Goal: Information Seeking & Learning: Check status

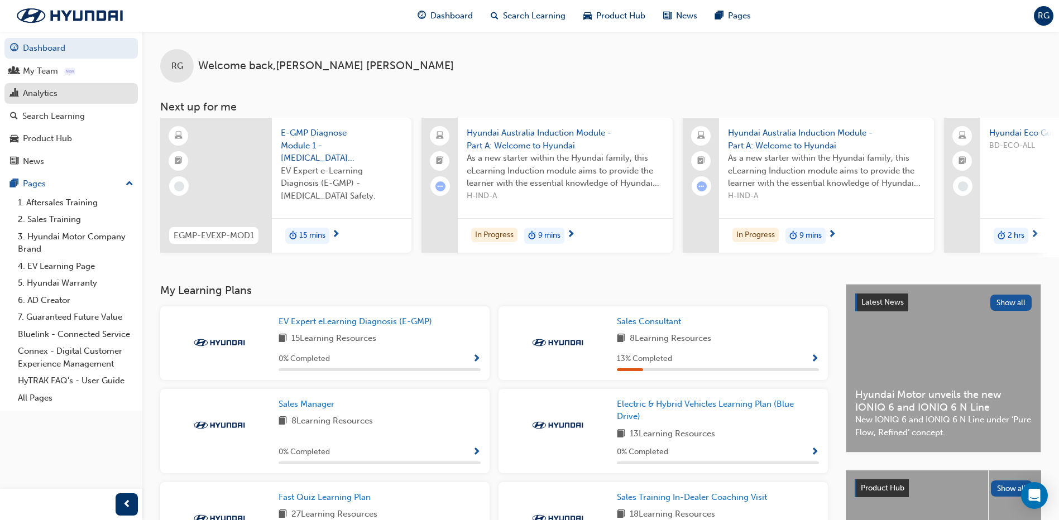
click at [67, 93] on div "Analytics" at bounding box center [71, 94] width 122 height 14
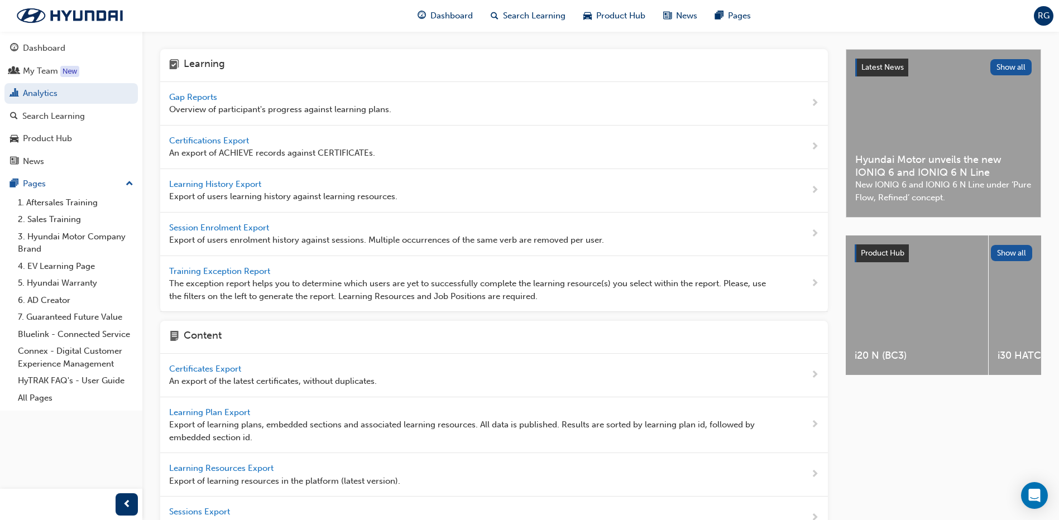
click at [197, 98] on span "Gap Reports" at bounding box center [194, 97] width 50 height 10
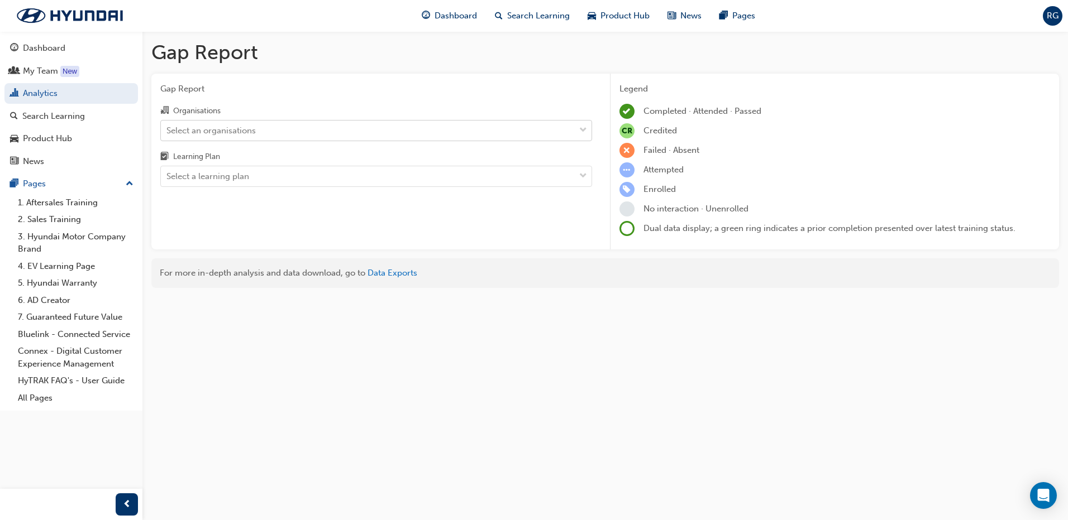
click at [250, 130] on div "Select an organisations" at bounding box center [210, 130] width 89 height 13
click at [168, 130] on input "Organisations Select an organisations" at bounding box center [166, 129] width 1 height 9
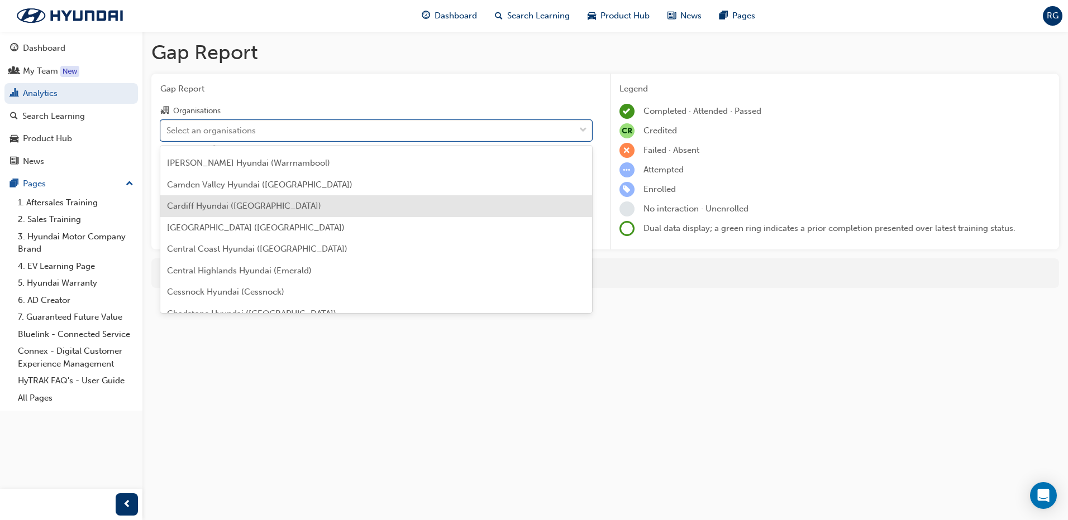
scroll to position [391, 0]
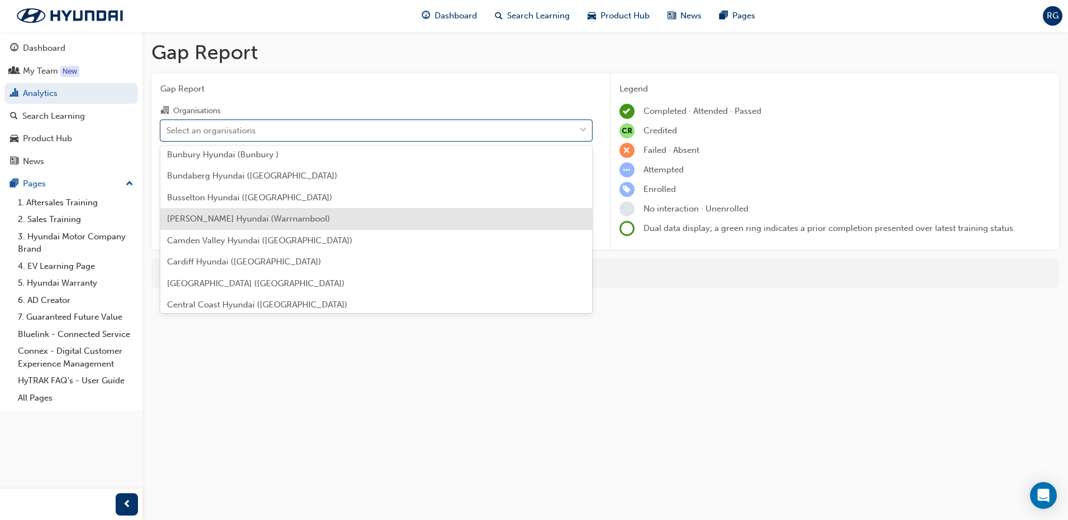
click at [222, 215] on span "[PERSON_NAME] Hyundai (Warrnambool)" at bounding box center [248, 219] width 163 height 10
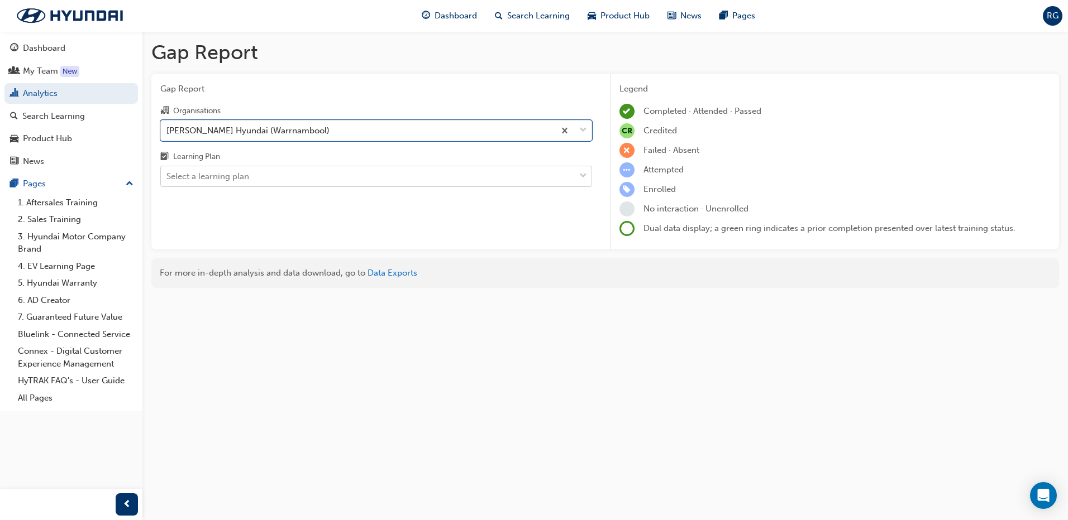
click at [275, 175] on div "Select a learning plan" at bounding box center [368, 177] width 414 height 20
click at [168, 175] on input "Learning Plan Select a learning plan" at bounding box center [166, 175] width 1 height 9
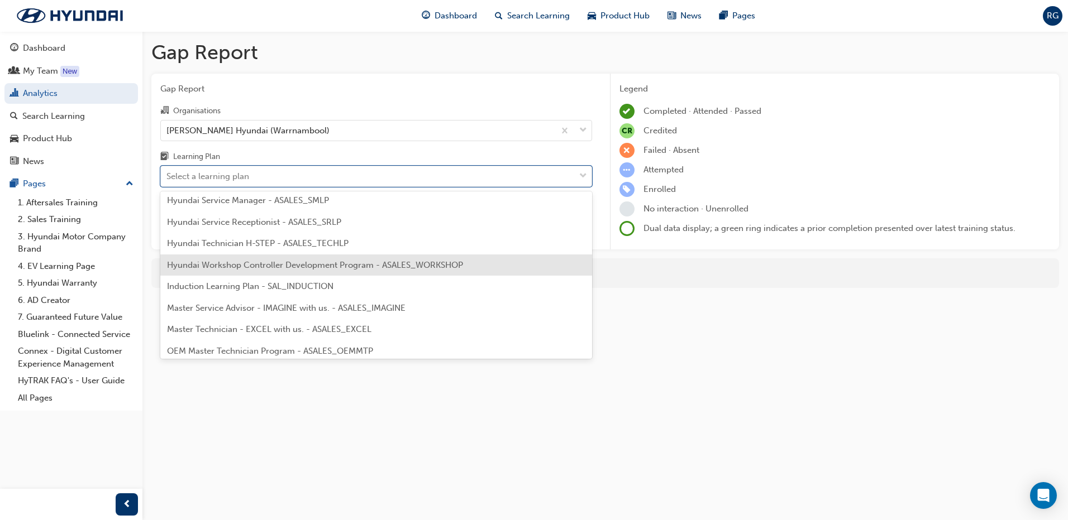
scroll to position [525, 0]
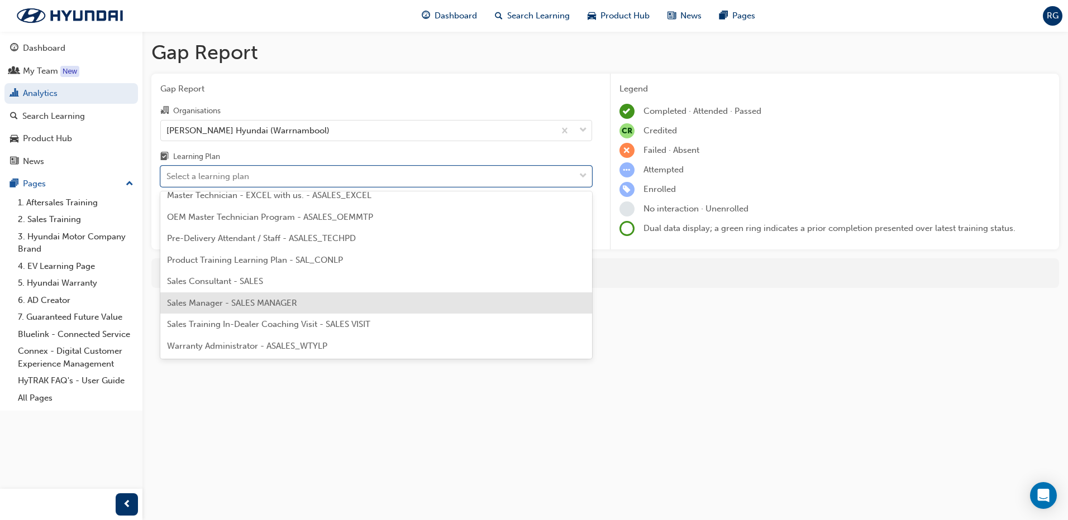
click at [289, 298] on span "Sales Manager - SALES MANAGER" at bounding box center [232, 303] width 130 height 10
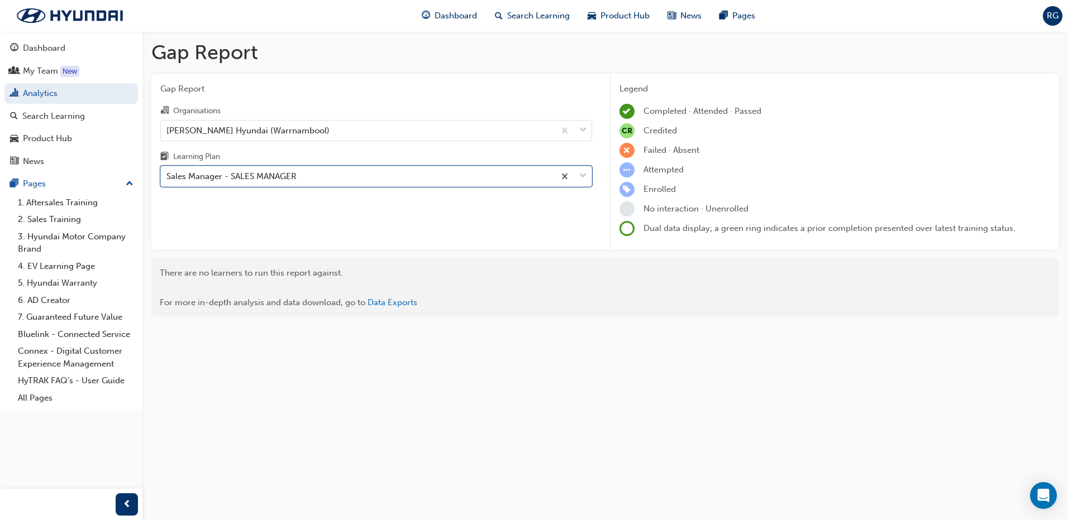
click at [219, 202] on div "Gap Report Organisations [PERSON_NAME] Hyundai (Warrnambool) Learning Plan opti…" at bounding box center [376, 162] width 450 height 176
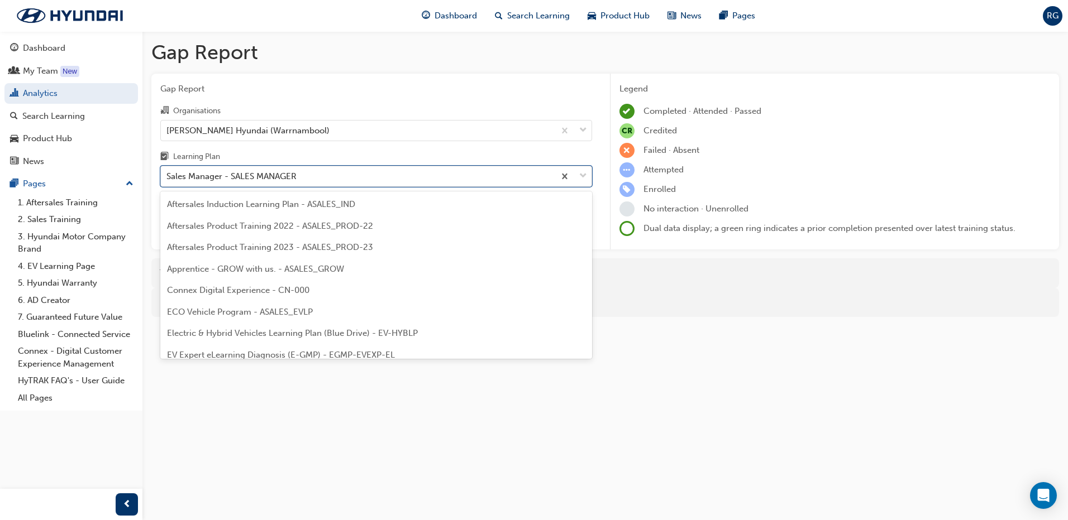
click at [269, 178] on div "Sales Manager - SALES MANAGER" at bounding box center [231, 176] width 130 height 13
click at [168, 178] on input "Learning Plan option Sales Manager - SALES MANAGER, selected. option Sales Mana…" at bounding box center [166, 175] width 1 height 9
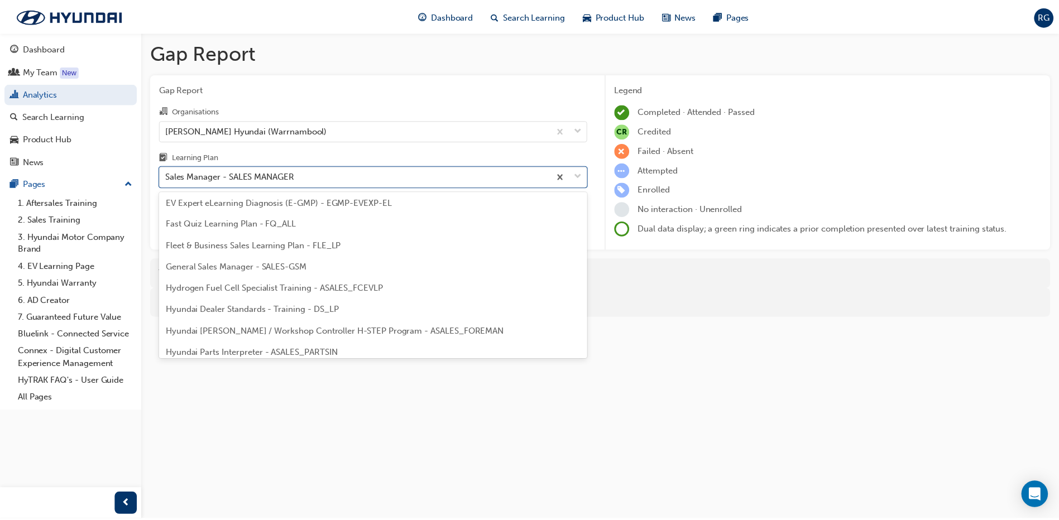
scroll to position [168, 0]
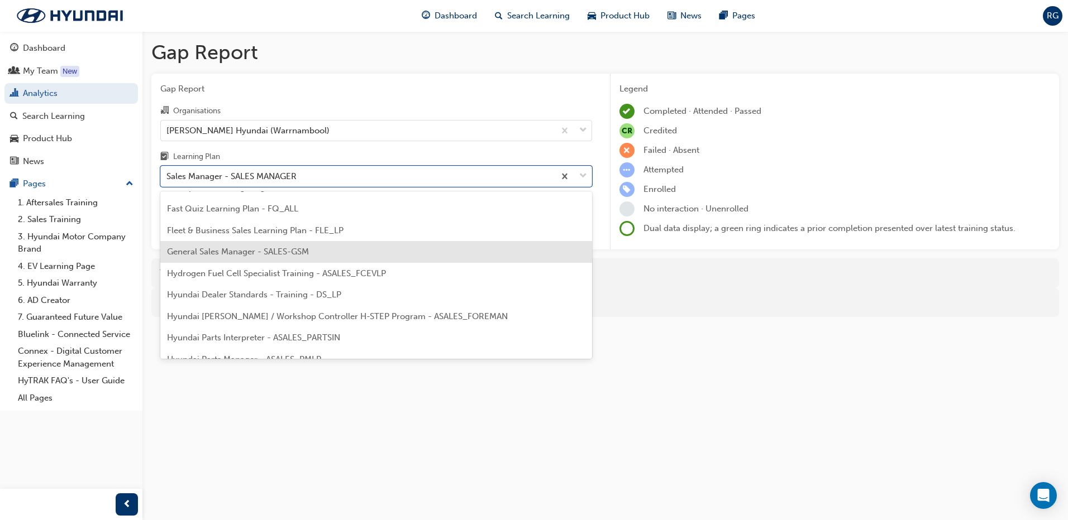
click at [228, 256] on span "General Sales Manager - SALES-GSM" at bounding box center [238, 252] width 142 height 10
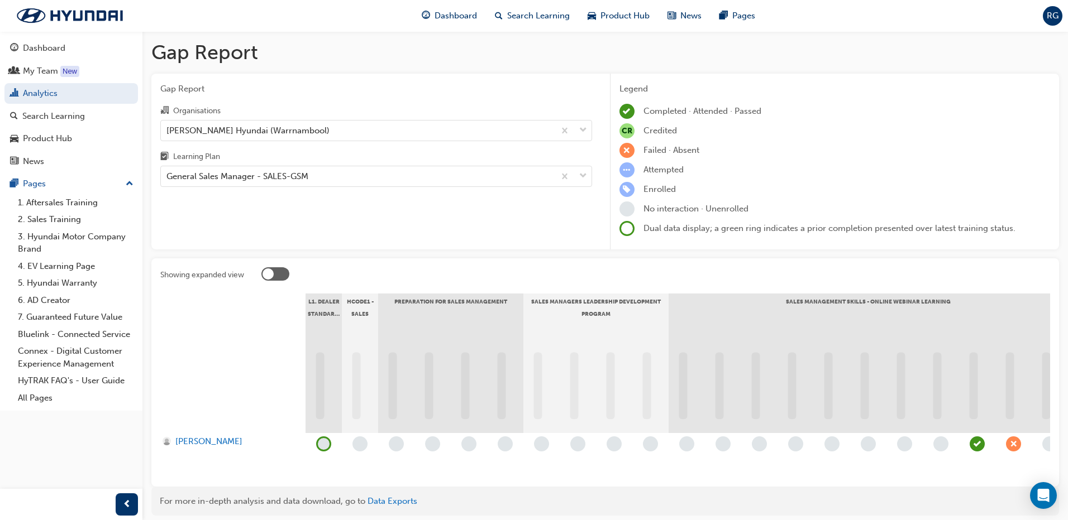
click at [183, 216] on div "Gap Report Organisations [PERSON_NAME] Hyundai (Warrnambool) Learning Plan Gene…" at bounding box center [376, 162] width 450 height 176
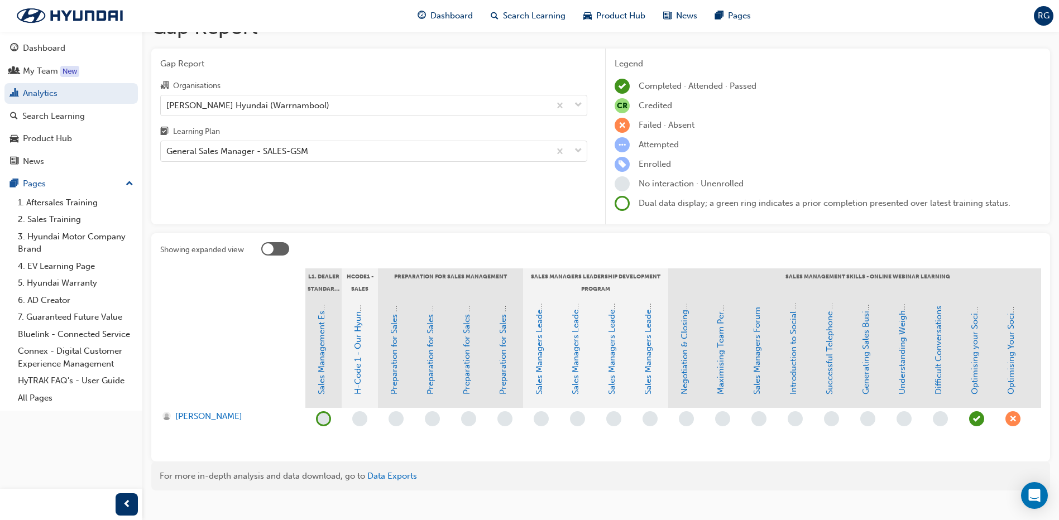
scroll to position [50, 0]
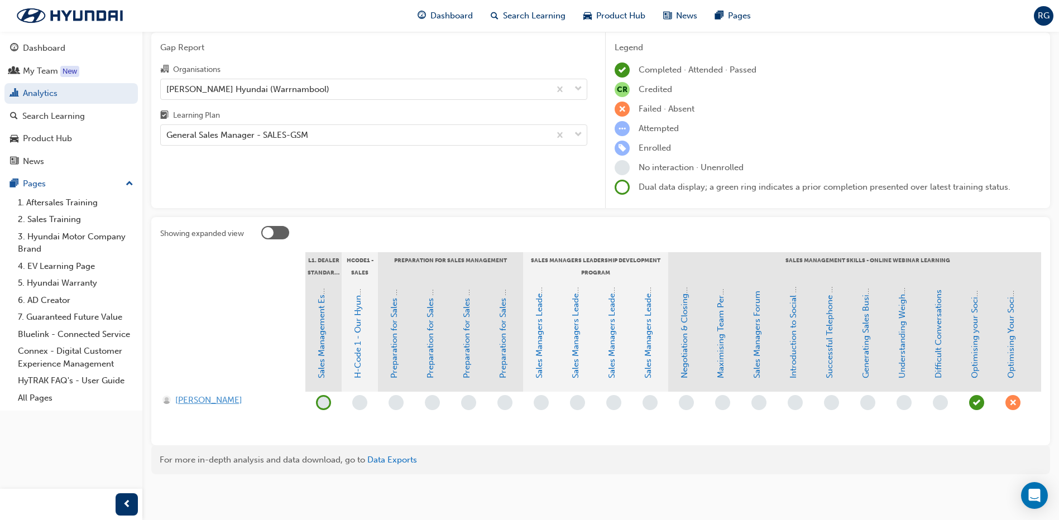
click at [193, 394] on span "[PERSON_NAME]" at bounding box center [208, 400] width 67 height 13
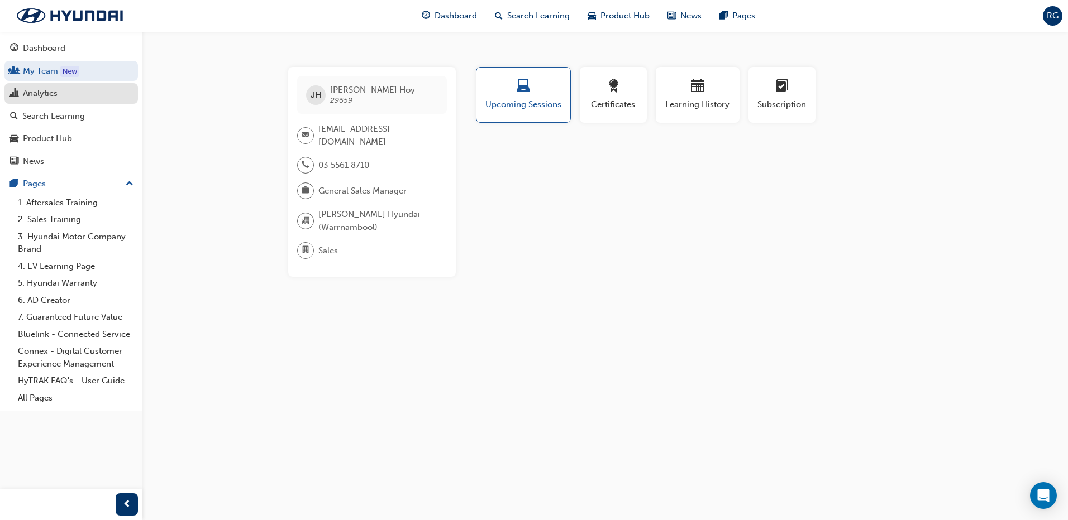
click at [47, 93] on div "Analytics" at bounding box center [40, 93] width 35 height 13
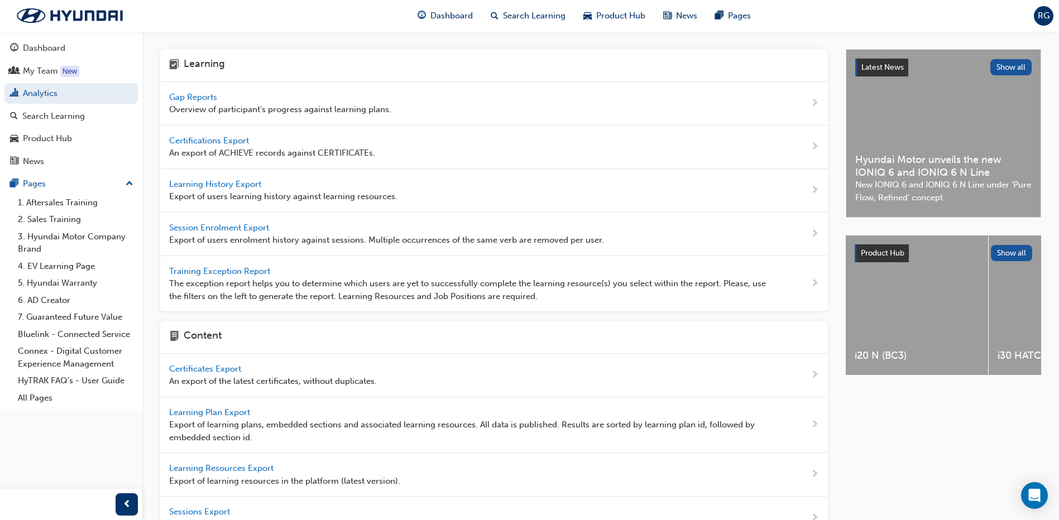
click at [208, 97] on span "Gap Reports" at bounding box center [194, 97] width 50 height 10
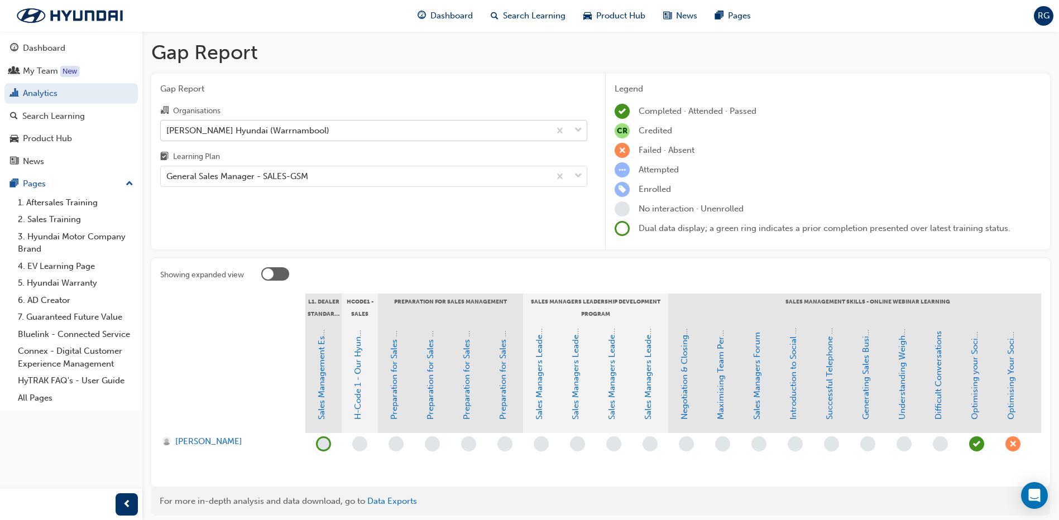
click at [305, 133] on div "[PERSON_NAME] Hyundai (Warrnambool)" at bounding box center [355, 131] width 389 height 20
click at [168, 133] on input "Organisations [PERSON_NAME] Hyundai (Warrnambool)" at bounding box center [166, 129] width 1 height 9
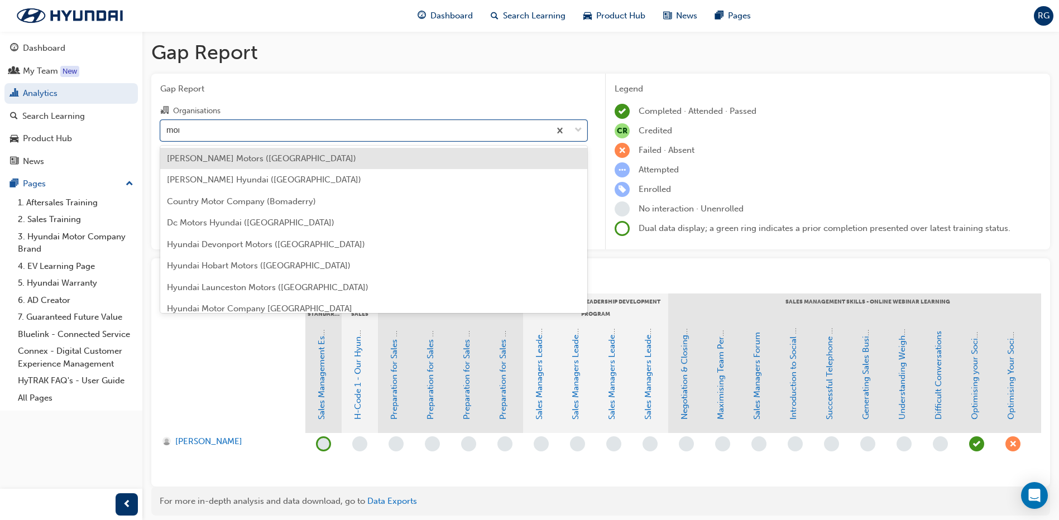
type input "morr"
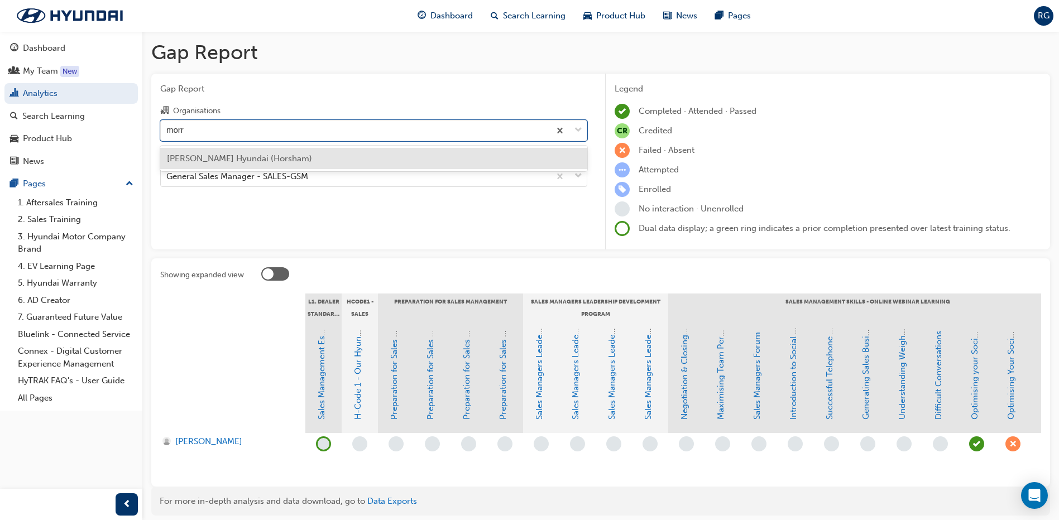
click at [270, 159] on span "[PERSON_NAME] Hyundai (Horsham)" at bounding box center [239, 159] width 145 height 10
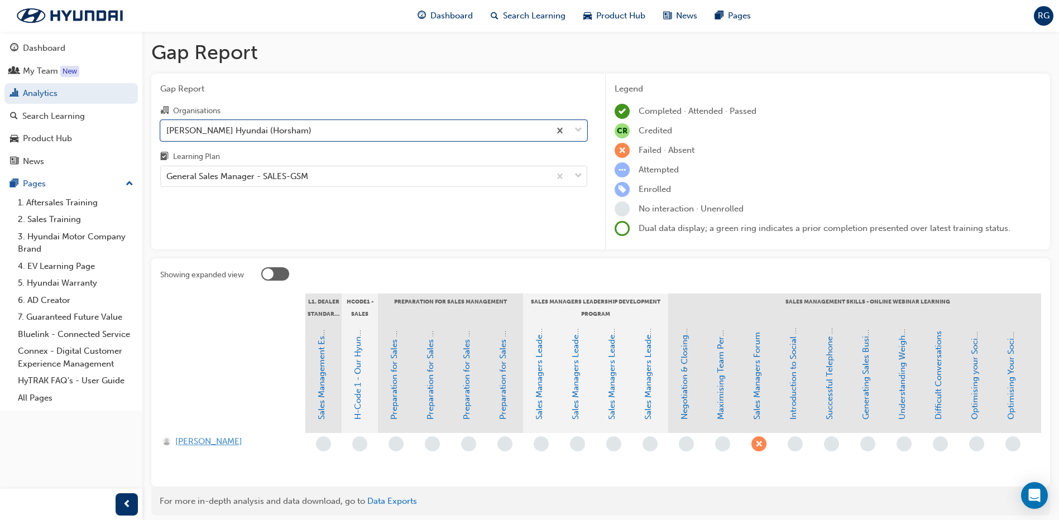
click at [199, 443] on span "[PERSON_NAME]" at bounding box center [208, 442] width 67 height 13
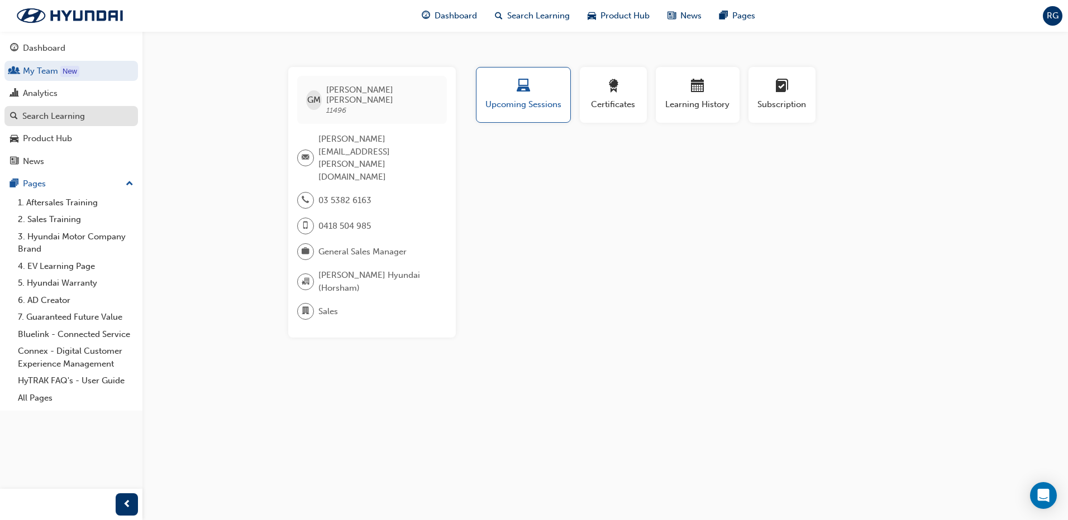
click at [67, 112] on div "Search Learning" at bounding box center [53, 116] width 63 height 13
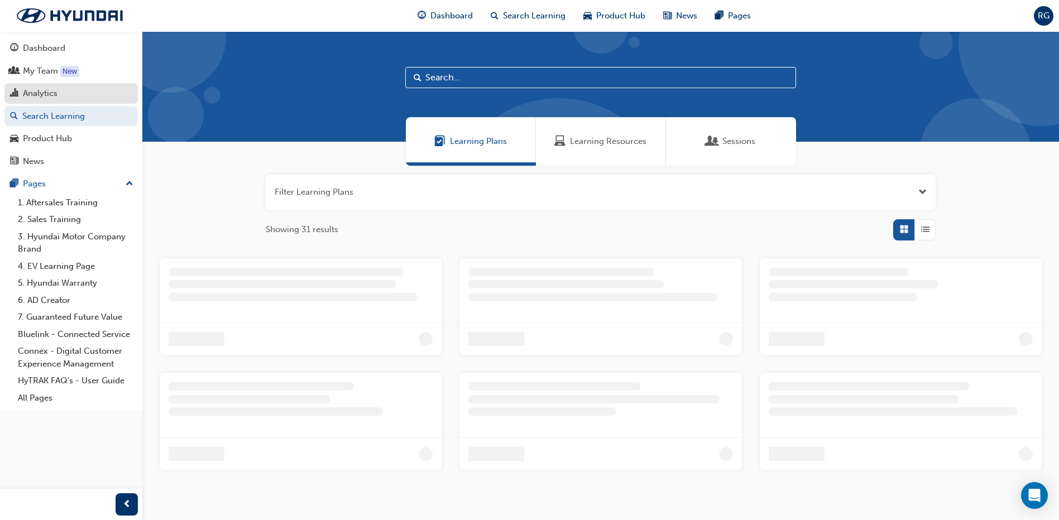
click at [56, 97] on div "Analytics" at bounding box center [40, 93] width 35 height 13
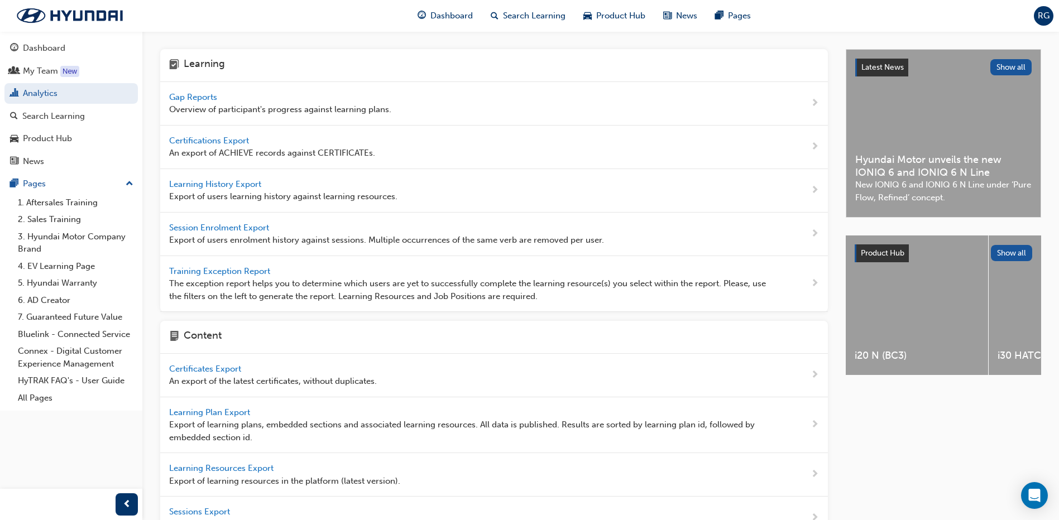
click at [190, 99] on span "Gap Reports" at bounding box center [194, 97] width 50 height 10
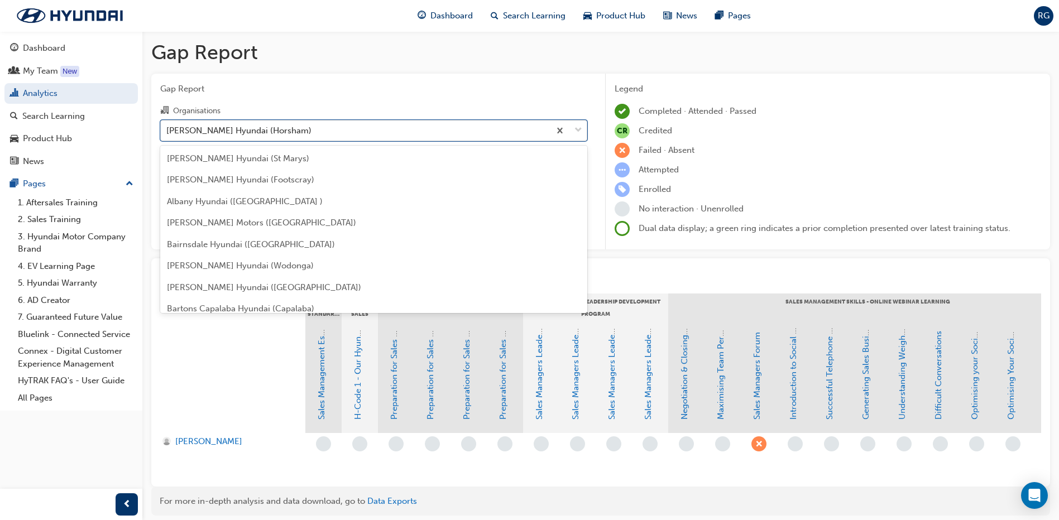
click at [290, 124] on div "[PERSON_NAME] Hyundai (Horsham)" at bounding box center [355, 131] width 389 height 20
click at [168, 125] on input "Organisations option [PERSON_NAME] Hyundai (Horsham) focused, 107 of 182. 182 r…" at bounding box center [166, 129] width 1 height 9
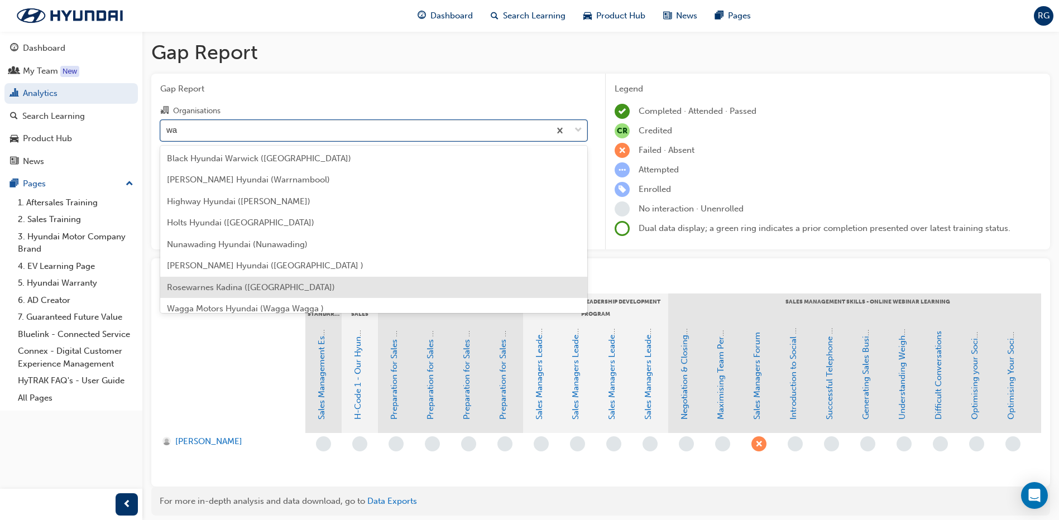
type input "w"
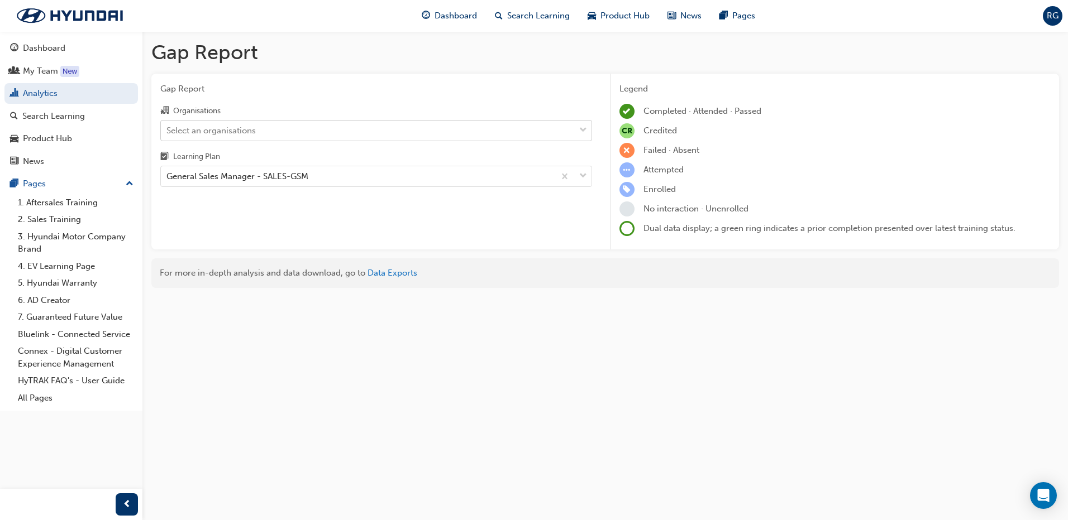
click at [253, 128] on div "Select an organisations" at bounding box center [210, 130] width 89 height 13
click at [168, 128] on input "Organisations Select an organisations" at bounding box center [166, 129] width 1 height 9
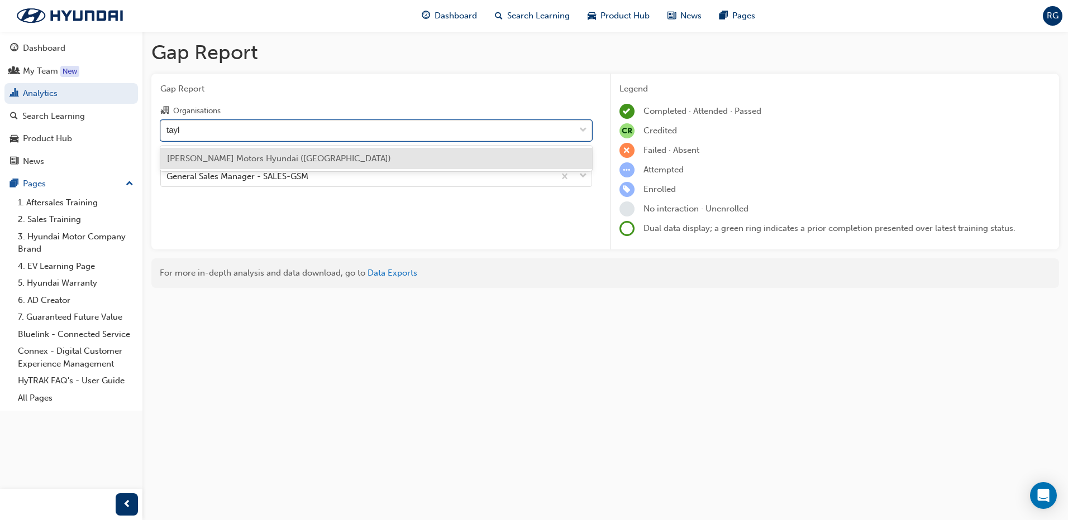
type input "[PERSON_NAME]"
click at [252, 155] on span "[PERSON_NAME] Motors Hyundai ([GEOGRAPHIC_DATA])" at bounding box center [279, 159] width 224 height 10
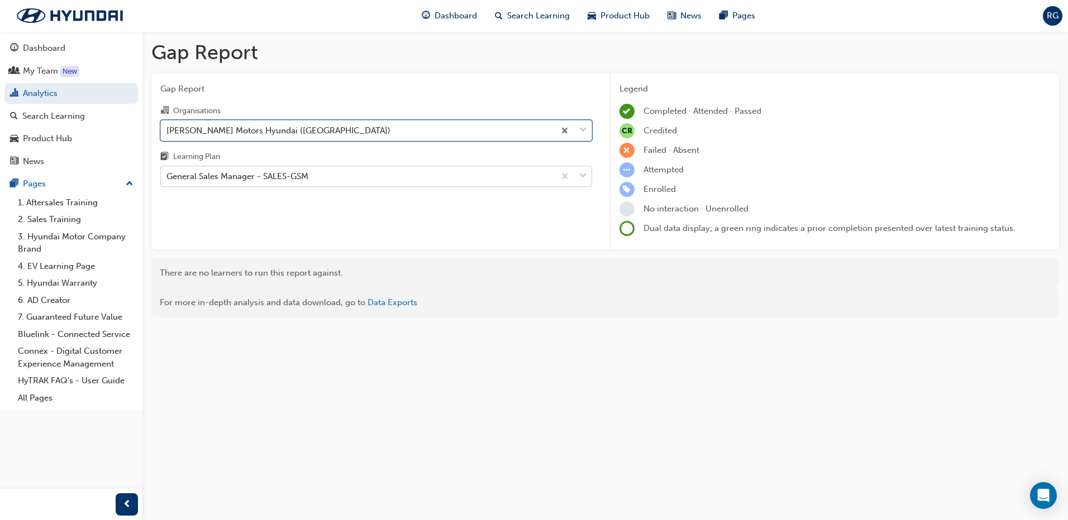
click at [304, 178] on div "General Sales Manager - SALES-GSM" at bounding box center [237, 176] width 142 height 13
click at [168, 178] on input "Learning Plan General Sales Manager - SALES-GSM" at bounding box center [166, 175] width 1 height 9
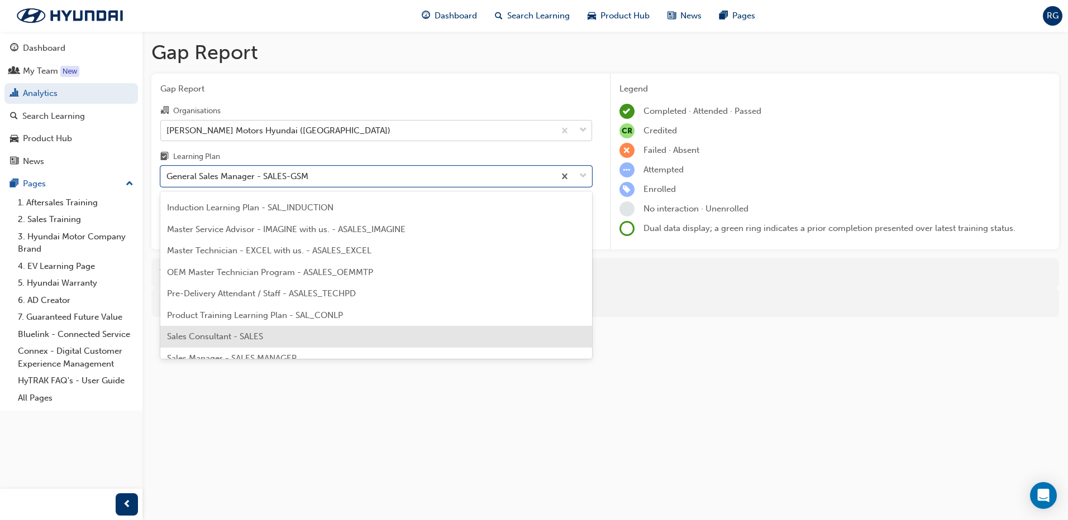
scroll to position [525, 0]
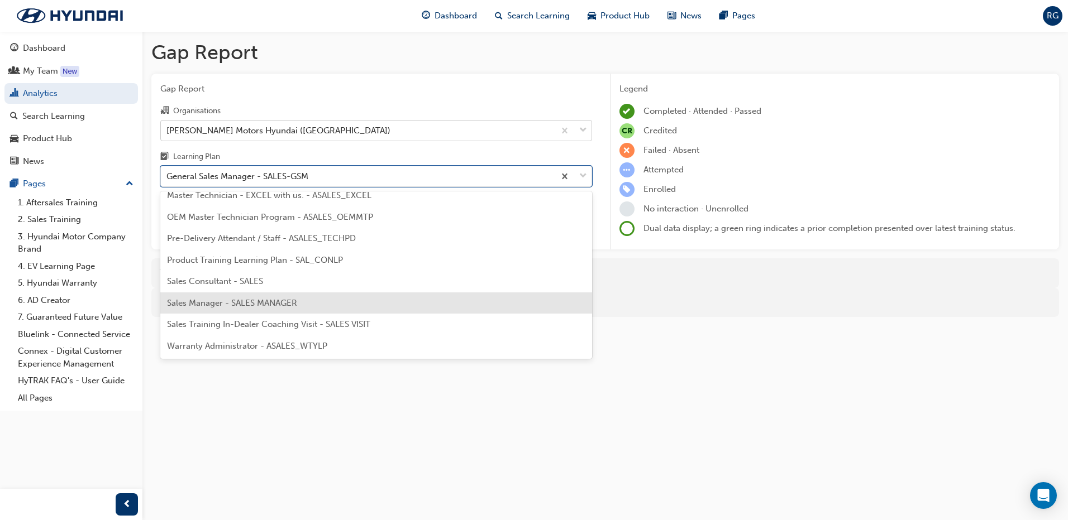
click at [271, 304] on span "Sales Manager - SALES MANAGER" at bounding box center [232, 303] width 130 height 10
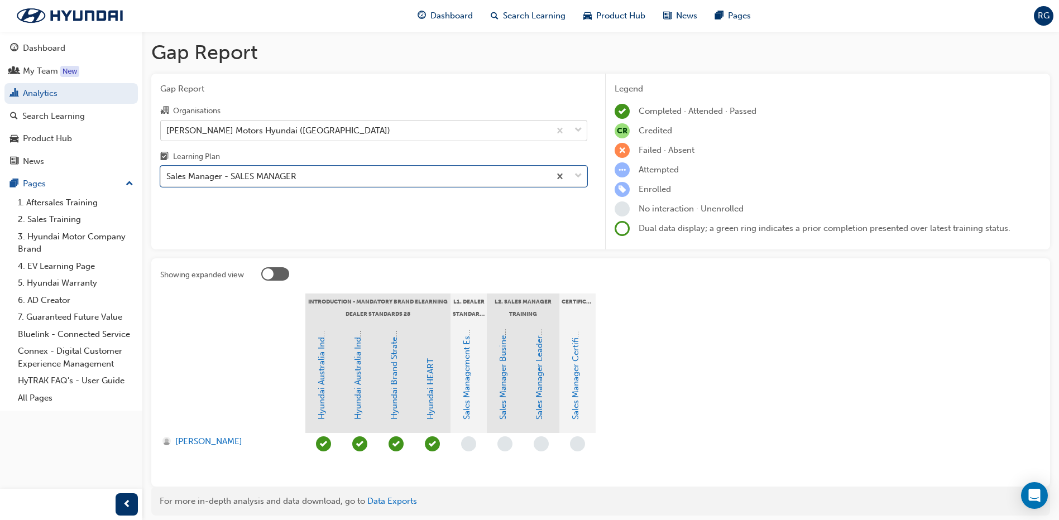
click at [217, 214] on div "Gap Report Organisations [PERSON_NAME] Motors Hyundai ([GEOGRAPHIC_DATA]) Learn…" at bounding box center [373, 162] width 445 height 176
click at [220, 442] on span "[PERSON_NAME]" at bounding box center [208, 442] width 67 height 13
